Goal: Information Seeking & Learning: Learn about a topic

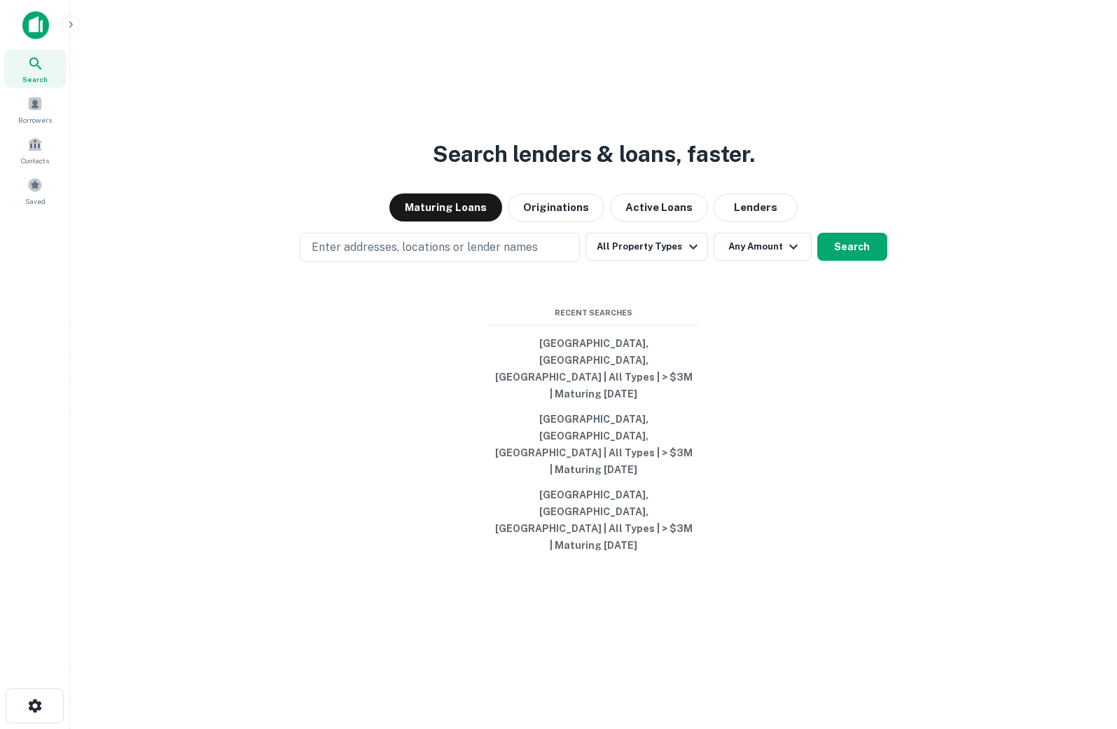
click at [448, 281] on div "Search lenders & loans, faster. Maturing Loans Originations Active Loans Lender…" at bounding box center [593, 398] width 1025 height 729
click at [856, 261] on button "Search" at bounding box center [853, 247] width 70 height 28
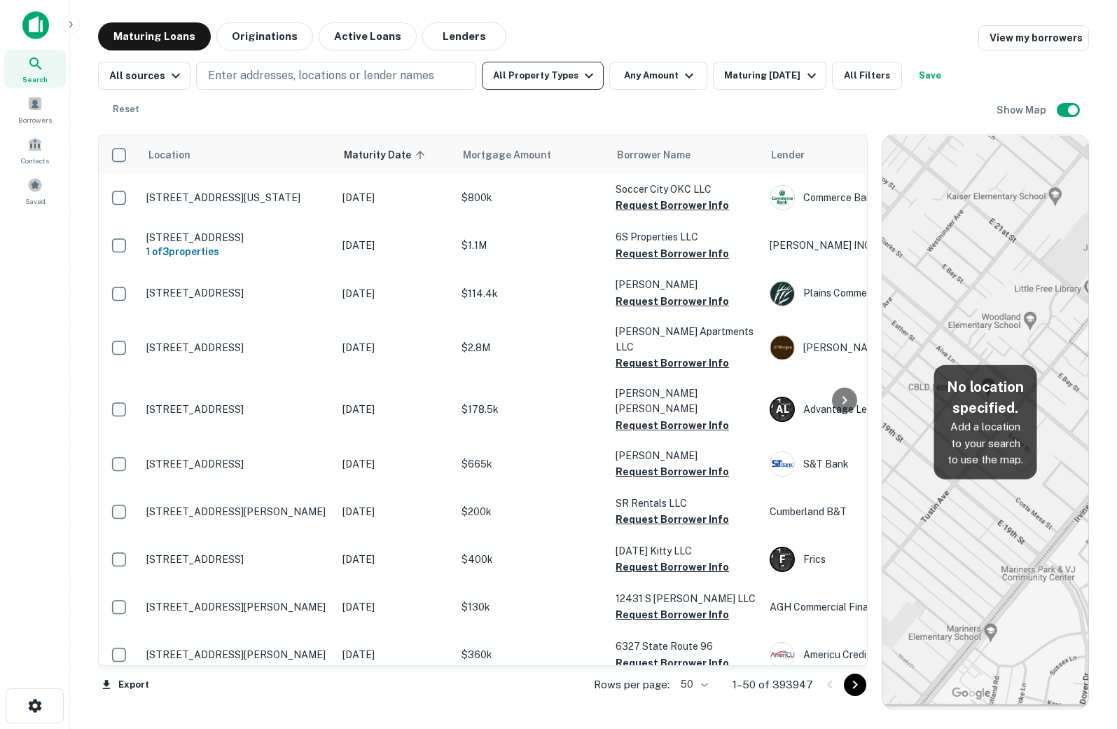
click at [526, 71] on button "All Property Types" at bounding box center [543, 76] width 122 height 28
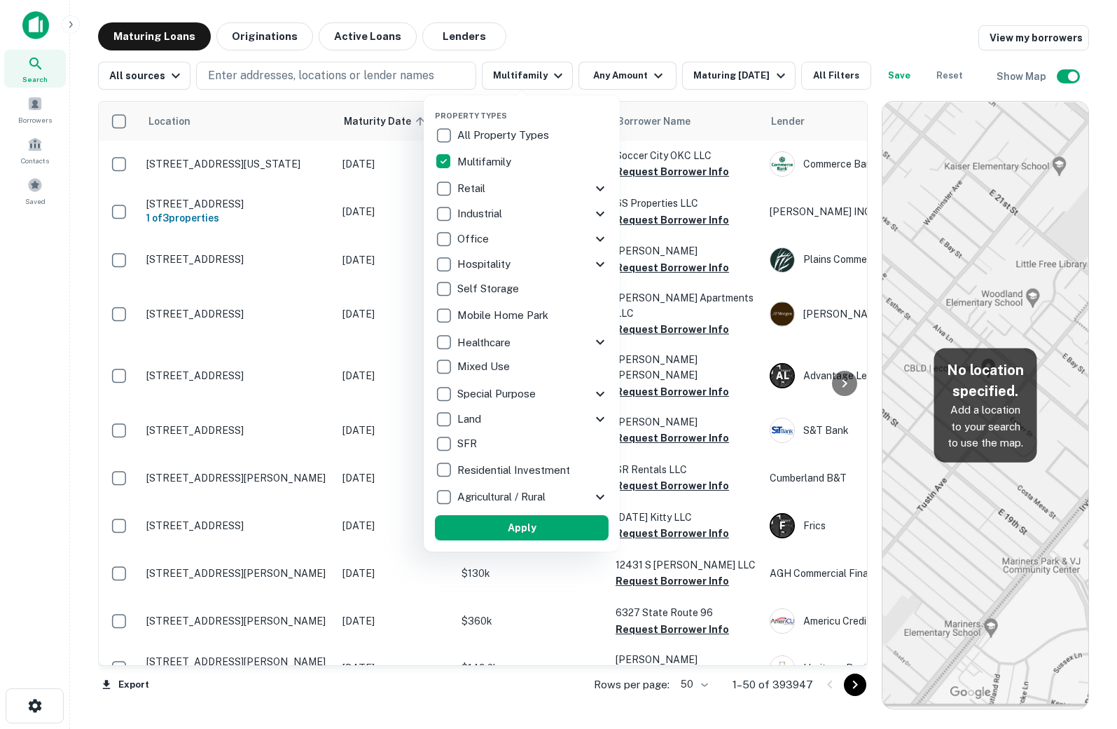
click at [523, 523] on button "Apply" at bounding box center [522, 527] width 174 height 25
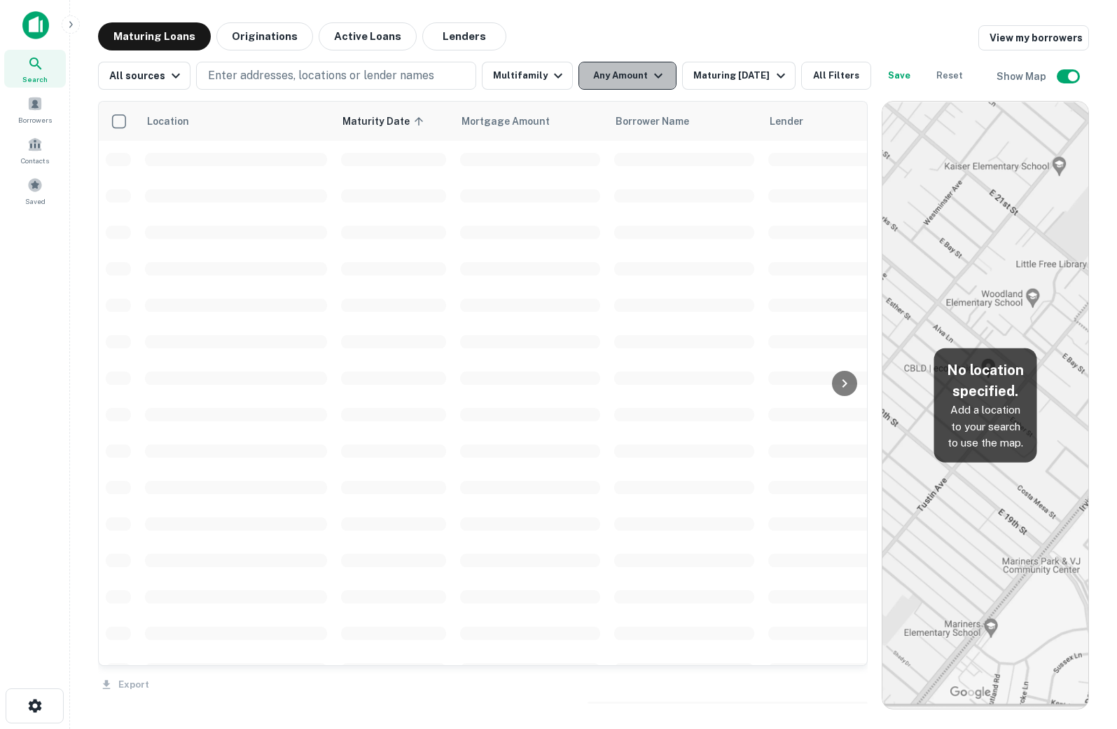
click at [614, 67] on button "Any Amount" at bounding box center [628, 76] width 98 height 28
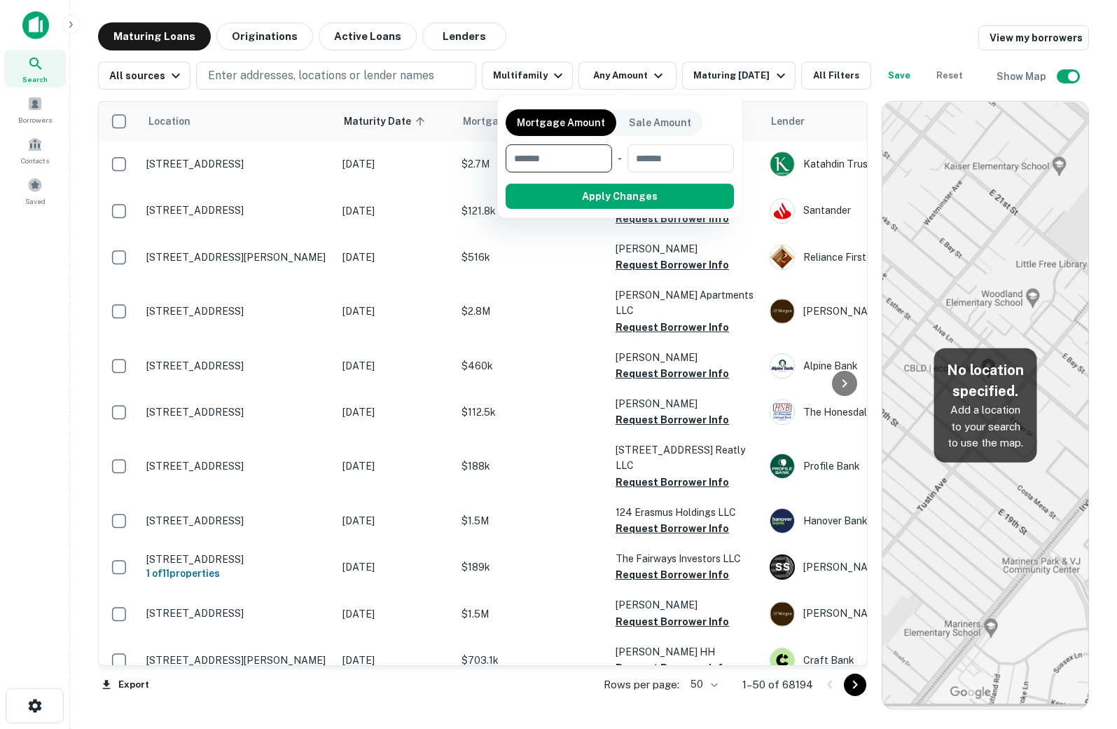
click at [714, 67] on div at bounding box center [558, 364] width 1117 height 729
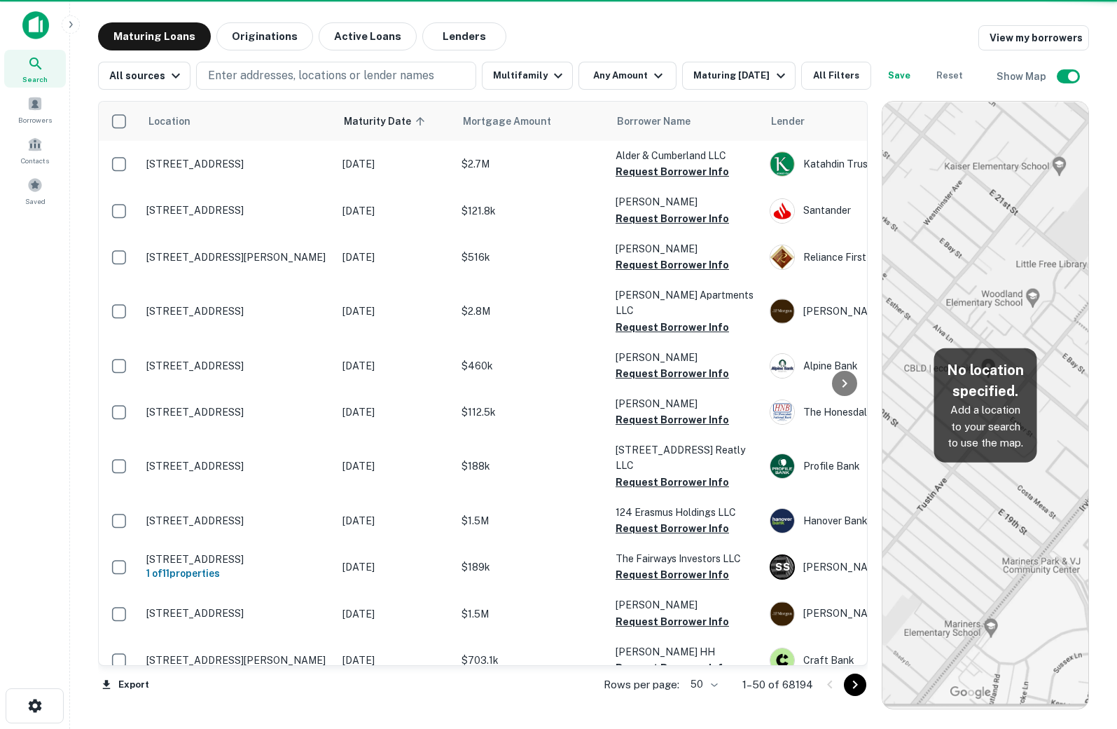
click at [738, 74] on div "Maturing [DATE]" at bounding box center [741, 75] width 95 height 17
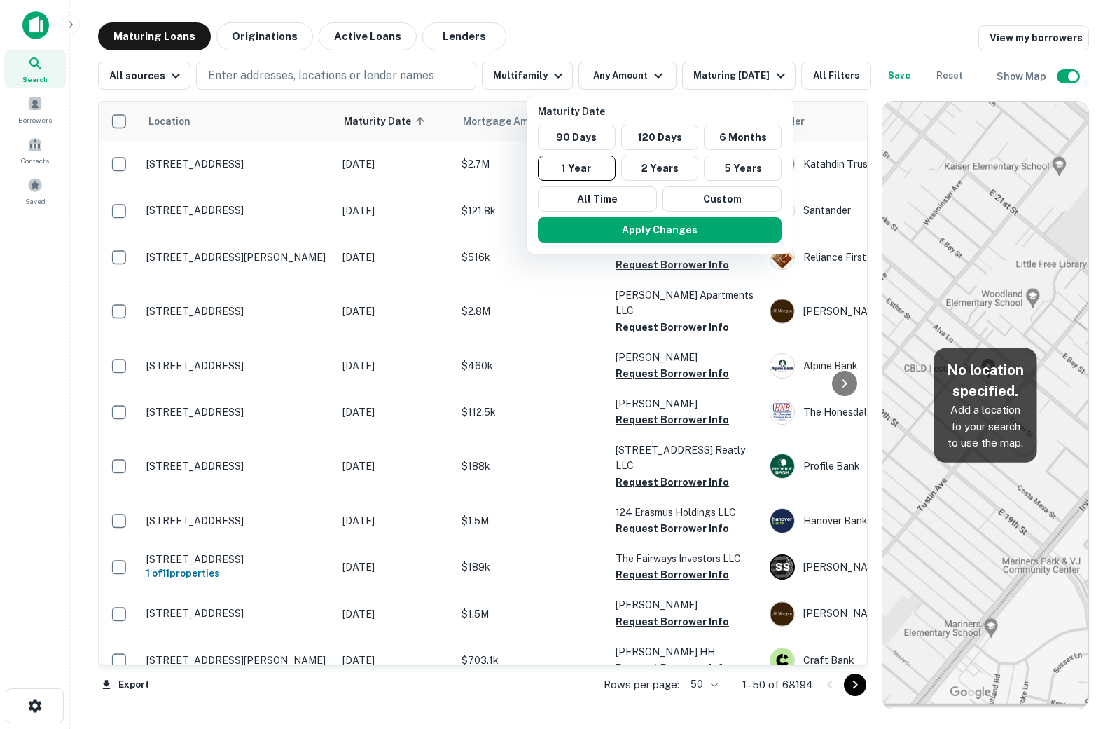
click at [829, 74] on div at bounding box center [558, 364] width 1117 height 729
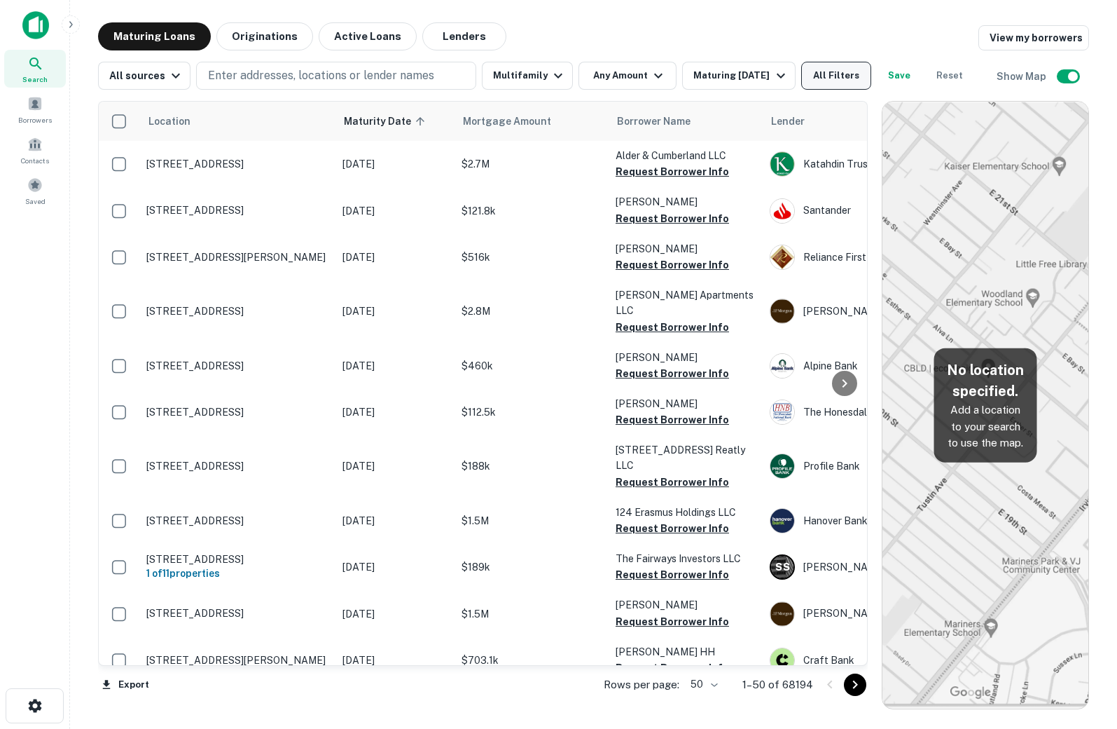
click at [828, 86] on button "All Filters" at bounding box center [836, 76] width 70 height 28
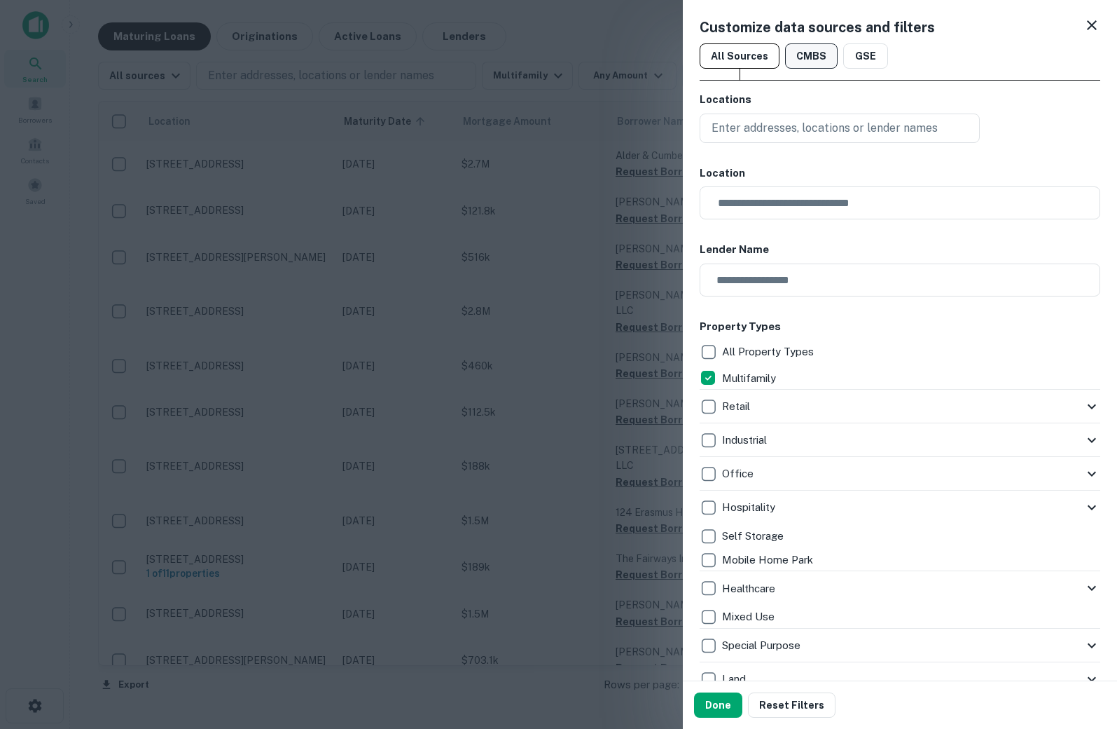
click at [802, 63] on button "CMBS" at bounding box center [811, 55] width 53 height 25
click at [718, 701] on button "Done" at bounding box center [718, 704] width 48 height 25
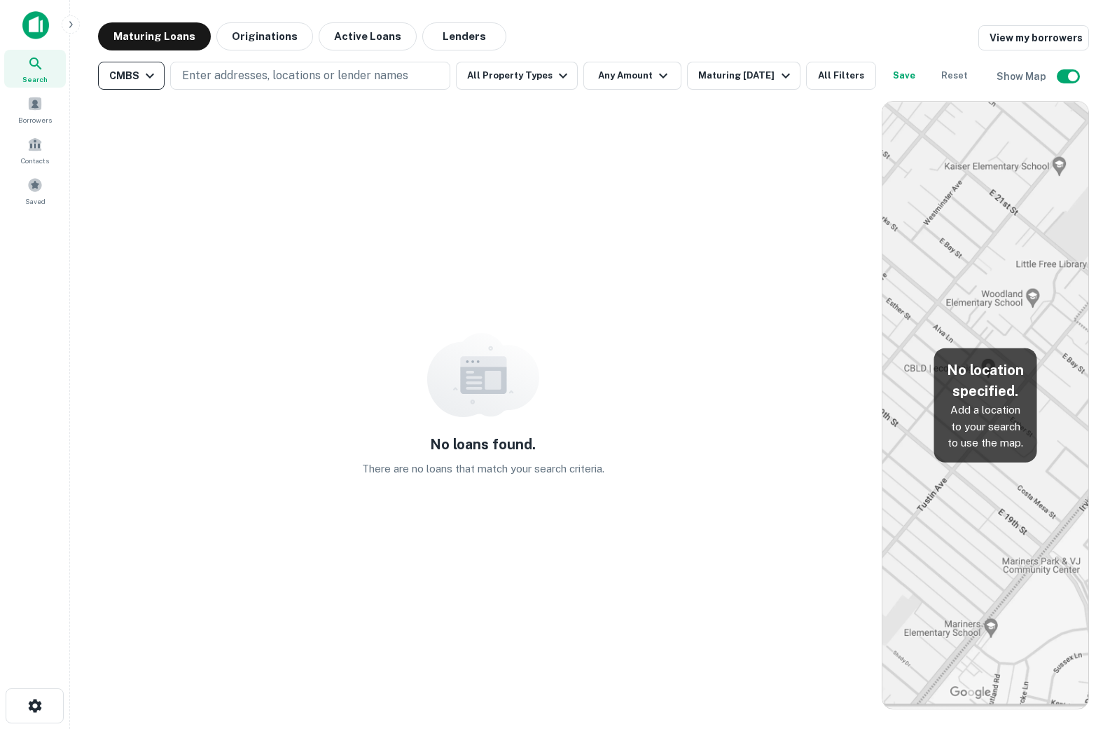
click at [127, 73] on div "CMBS" at bounding box center [133, 75] width 49 height 17
click at [136, 131] on div "All sources" at bounding box center [131, 130] width 104 height 17
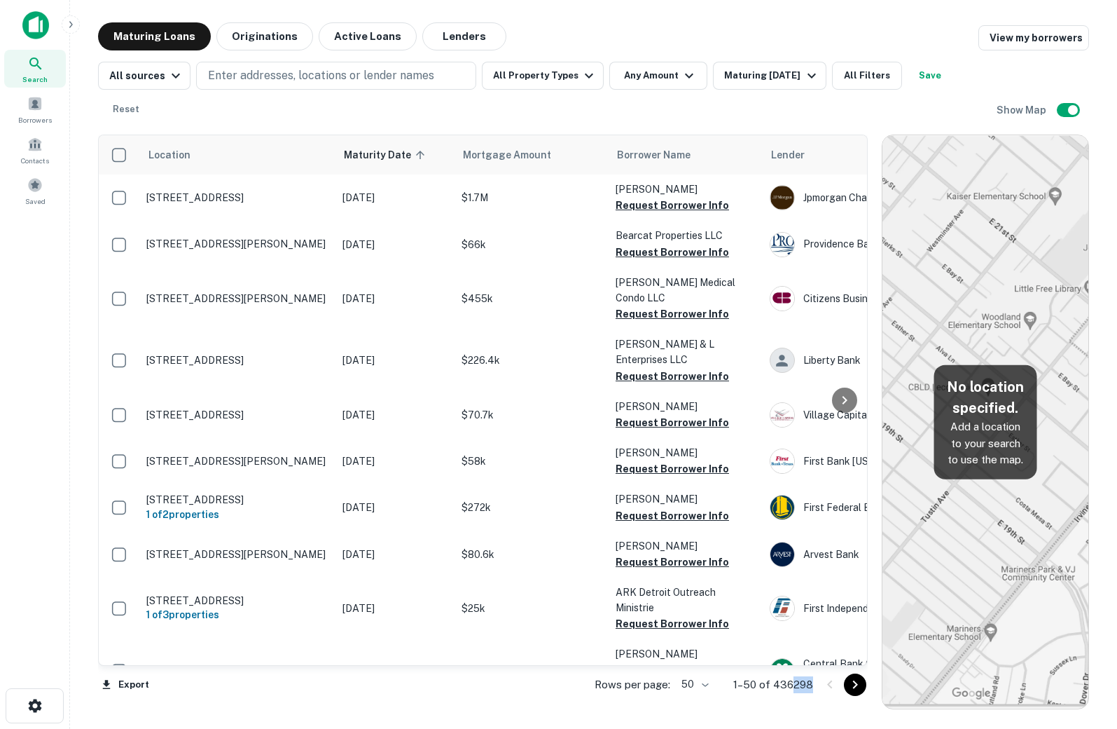
drag, startPoint x: 792, startPoint y: 686, endPoint x: 814, endPoint y: 679, distance: 22.8
click at [814, 679] on div "Rows per page: 50 ** 1–50 of 436298" at bounding box center [723, 685] width 290 height 38
